Goal: Information Seeking & Learning: Learn about a topic

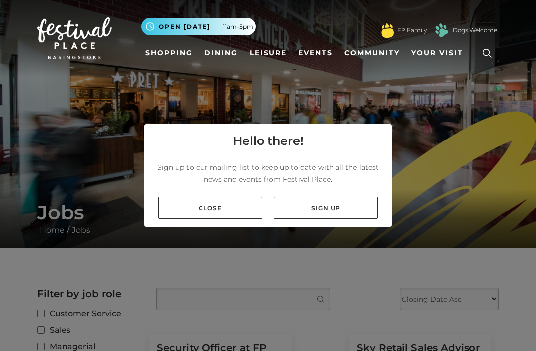
click at [188, 219] on link "Close" at bounding box center [210, 208] width 104 height 22
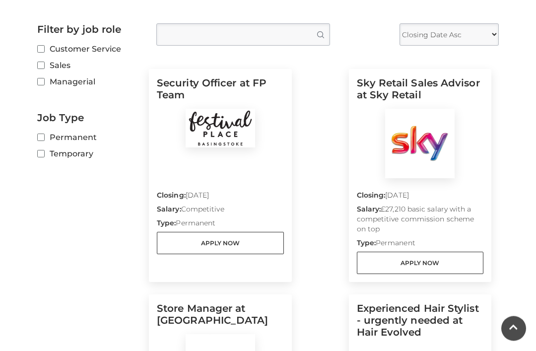
click at [474, 31] on select "Closing Date Asc Closing Date Desc" at bounding box center [449, 35] width 99 height 22
click at [40, 141] on input "Permanent" at bounding box center [40, 138] width 6 height 6
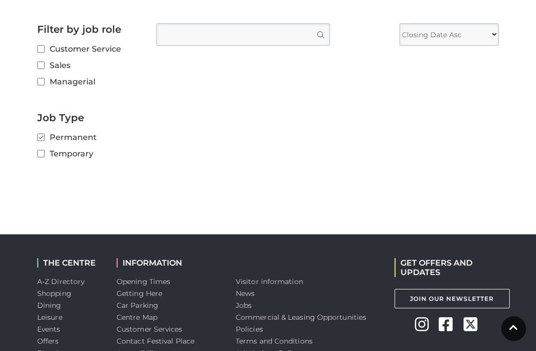
click at [39, 135] on input "Permanent" at bounding box center [40, 138] width 6 height 6
checkbox input "false"
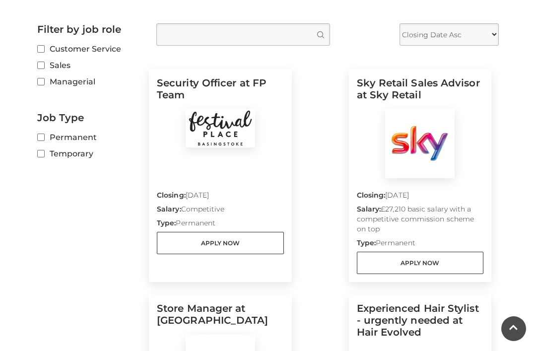
click at [49, 149] on label "Temporary" at bounding box center [89, 153] width 104 height 12
click at [44, 151] on input "Temporary" at bounding box center [40, 154] width 6 height 6
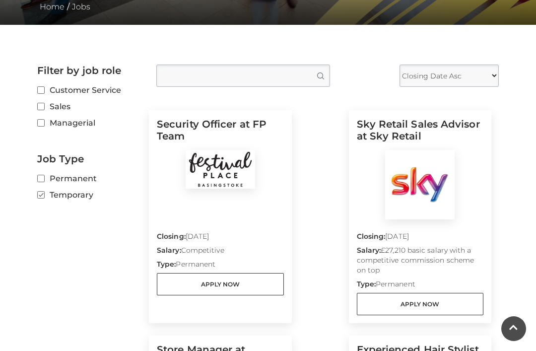
scroll to position [223, 0]
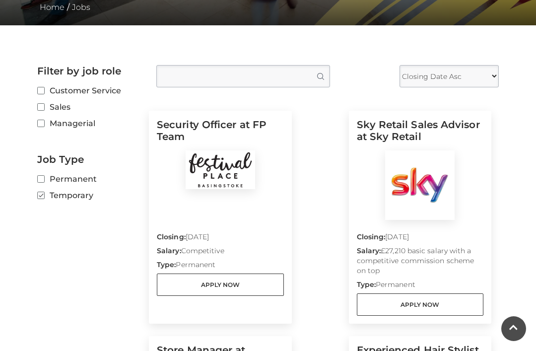
click at [47, 190] on label "Temporary" at bounding box center [89, 195] width 104 height 12
click at [44, 193] on input "Temporary" at bounding box center [40, 196] width 6 height 6
click at [46, 195] on label "Temporary" at bounding box center [89, 195] width 104 height 12
click at [44, 195] on input "Temporary" at bounding box center [40, 196] width 6 height 6
click at [49, 200] on label "Temporary" at bounding box center [89, 195] width 104 height 12
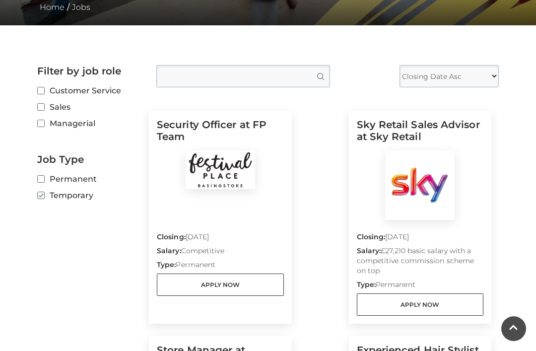
click at [44, 199] on input "Temporary" at bounding box center [40, 196] width 6 height 6
checkbox input "false"
click at [41, 176] on input "Permanent" at bounding box center [40, 179] width 6 height 6
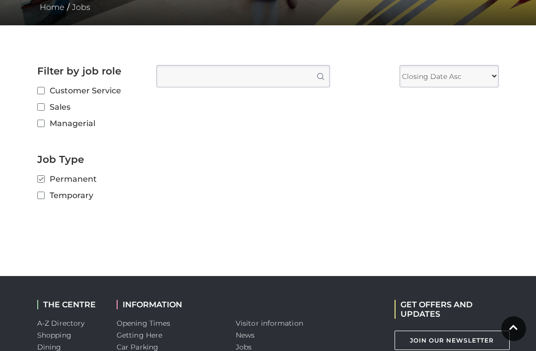
click at [40, 174] on label "Permanent" at bounding box center [89, 179] width 104 height 12
click at [40, 176] on input "Permanent" at bounding box center [40, 179] width 6 height 6
checkbox input "false"
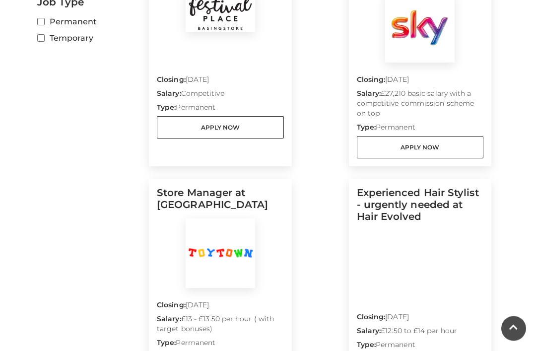
scroll to position [366, 0]
